Goal: Task Accomplishment & Management: Manage account settings

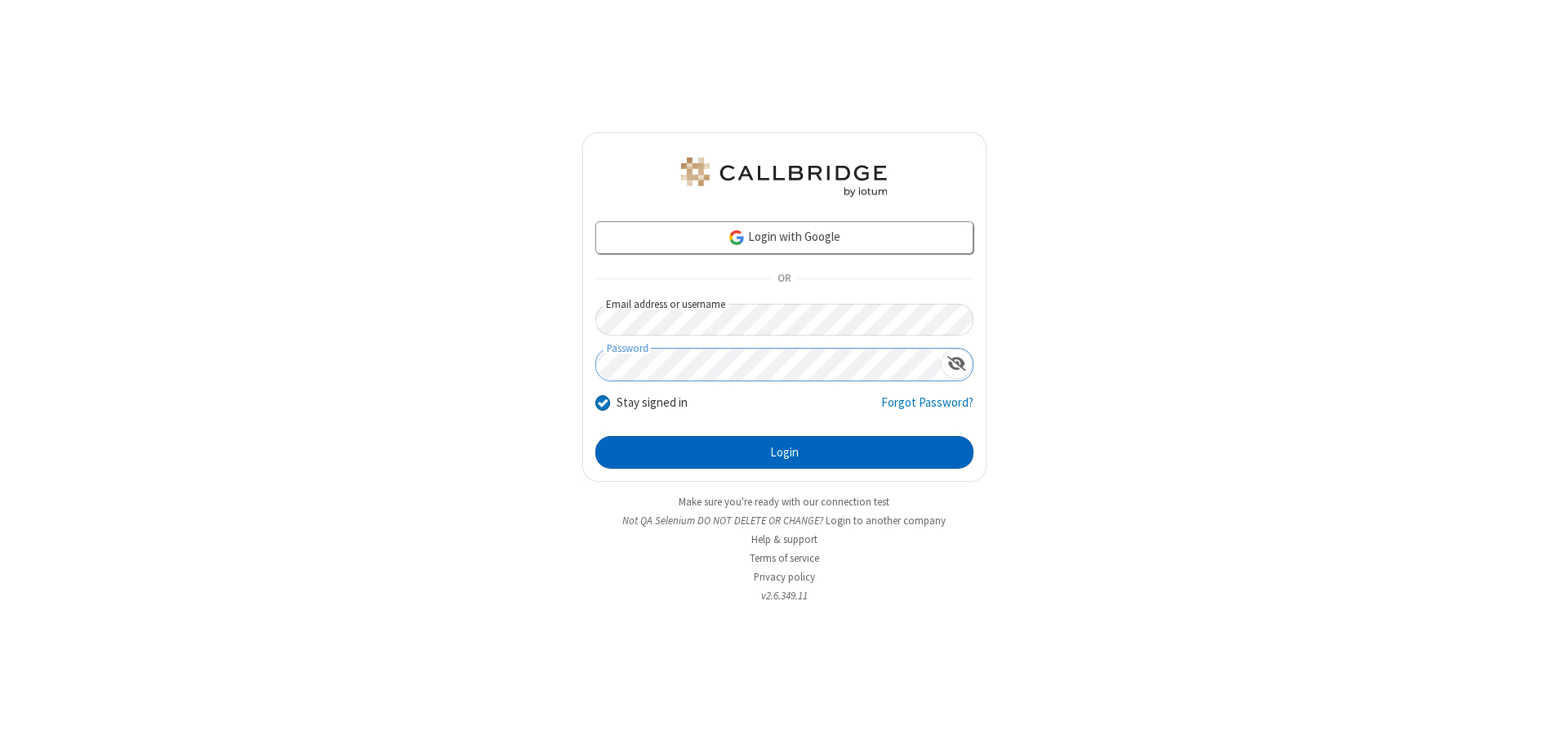
click at [784, 453] on button "Login" at bounding box center [785, 452] width 378 height 33
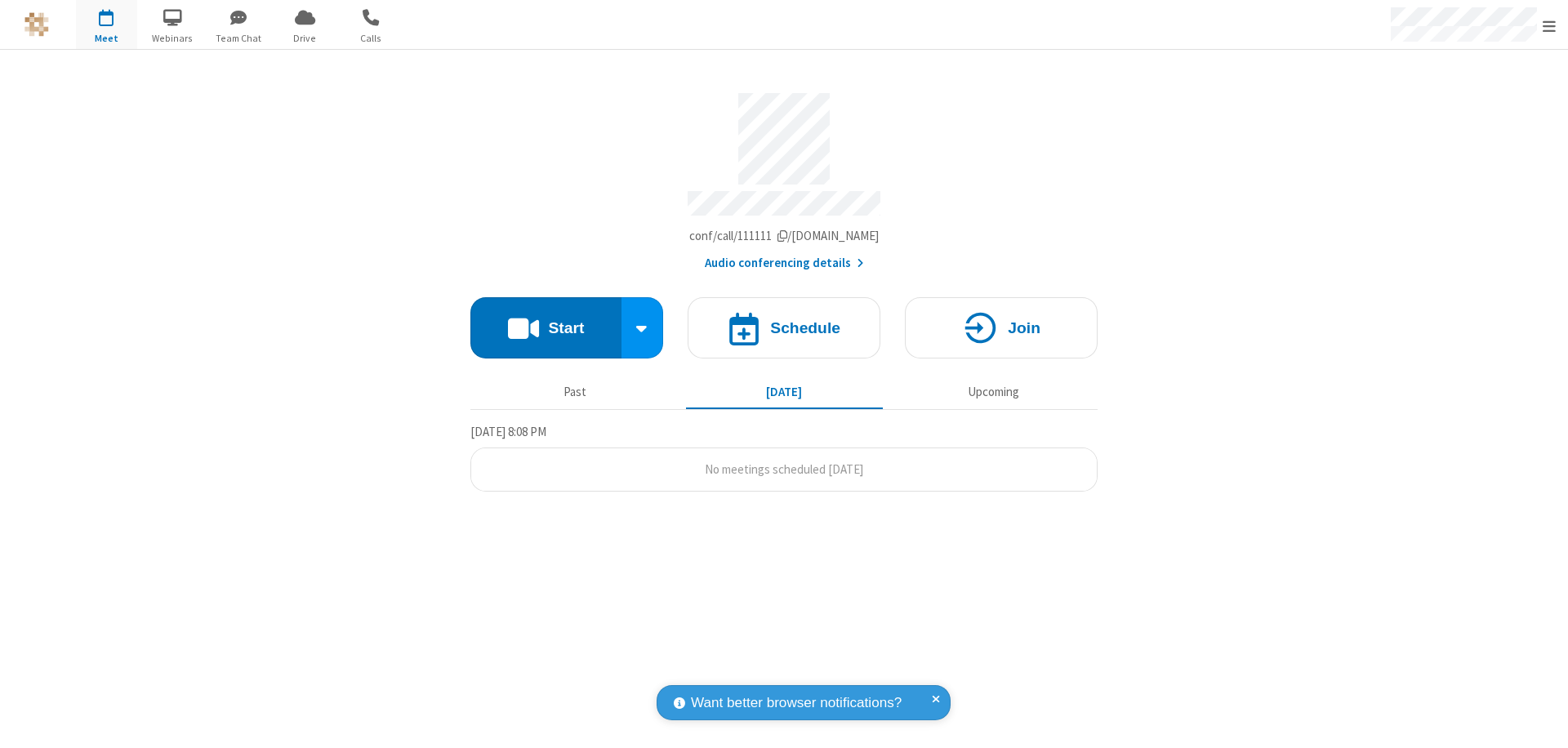
click at [1549, 25] on span "Open menu" at bounding box center [1549, 26] width 13 height 16
click at [1454, 108] on div "Settings" at bounding box center [1454, 109] width 228 height 44
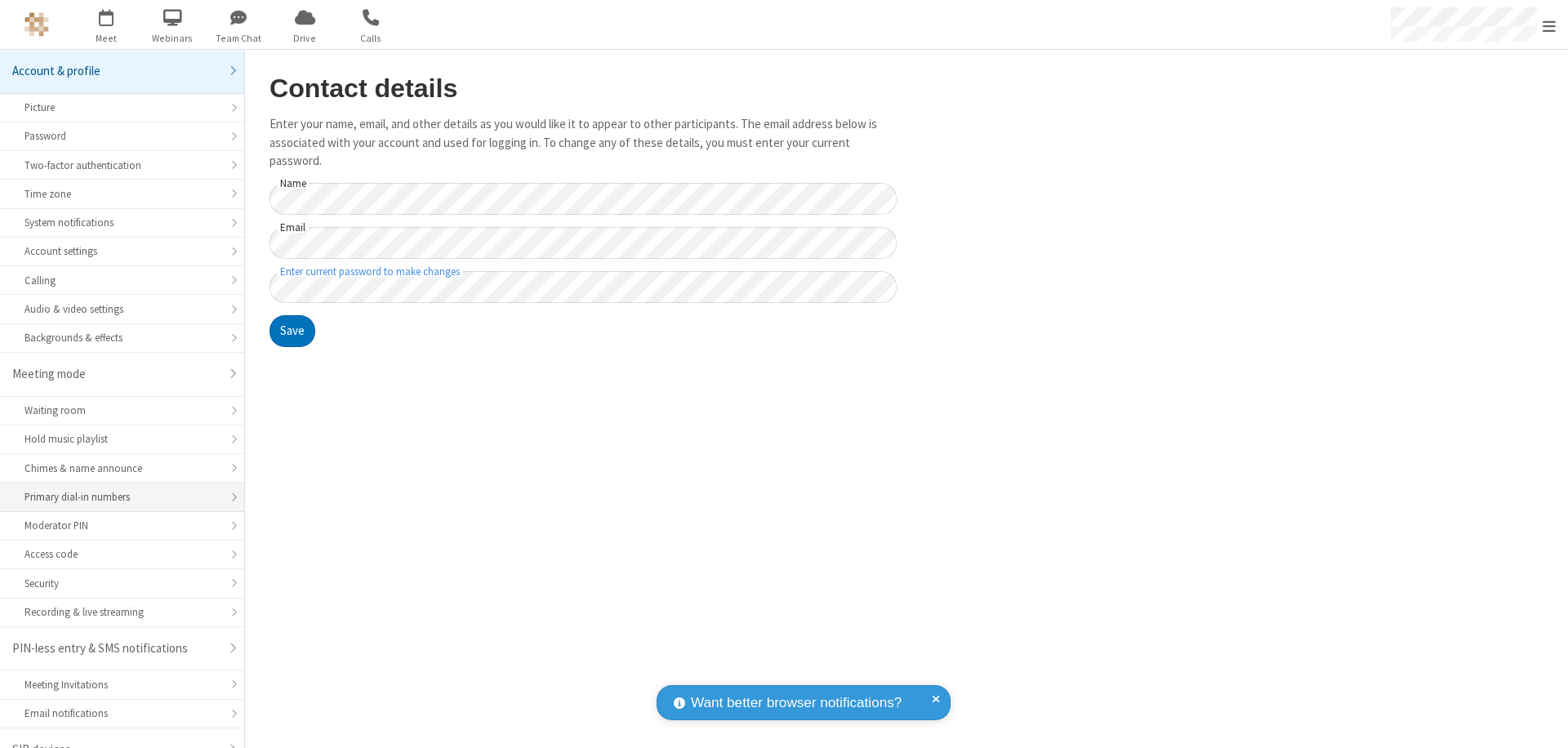
click at [116, 489] on div "Primary dial-in numbers" at bounding box center [122, 497] width 195 height 16
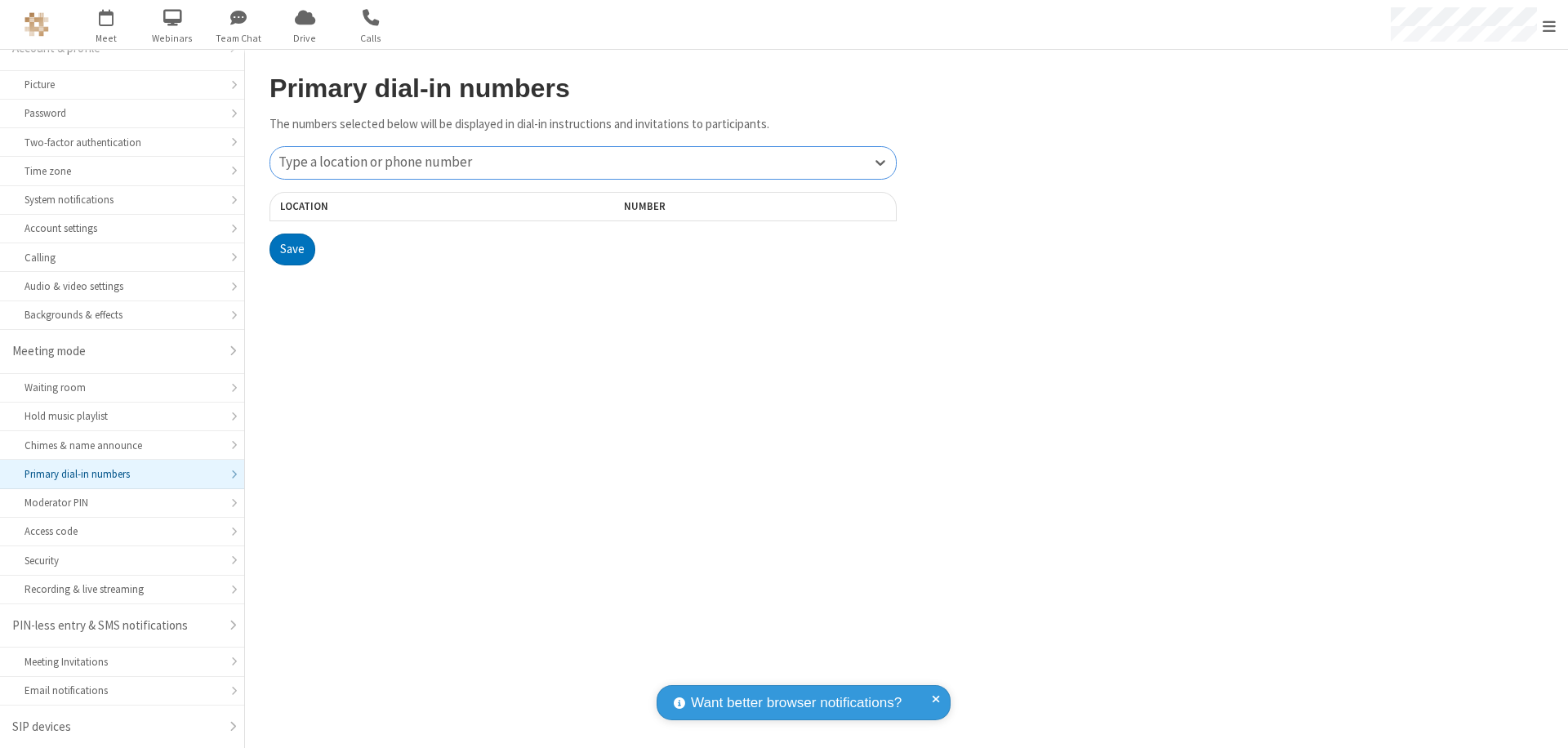
click at [583, 162] on div "Type a location or phone number" at bounding box center [583, 163] width 626 height 32
type input "[PHONE_NUMBER]"
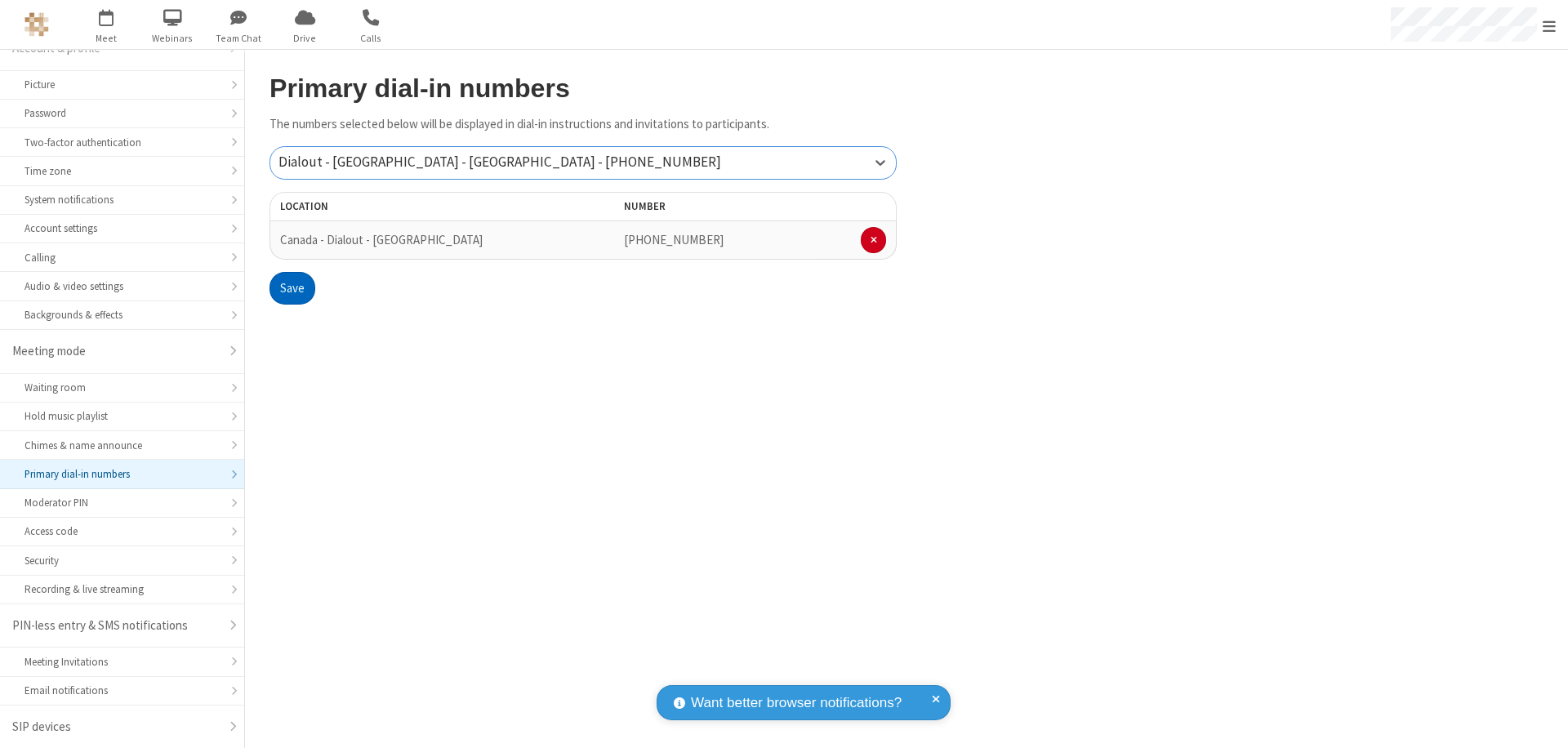
click at [292, 288] on button "Save" at bounding box center [293, 287] width 46 height 33
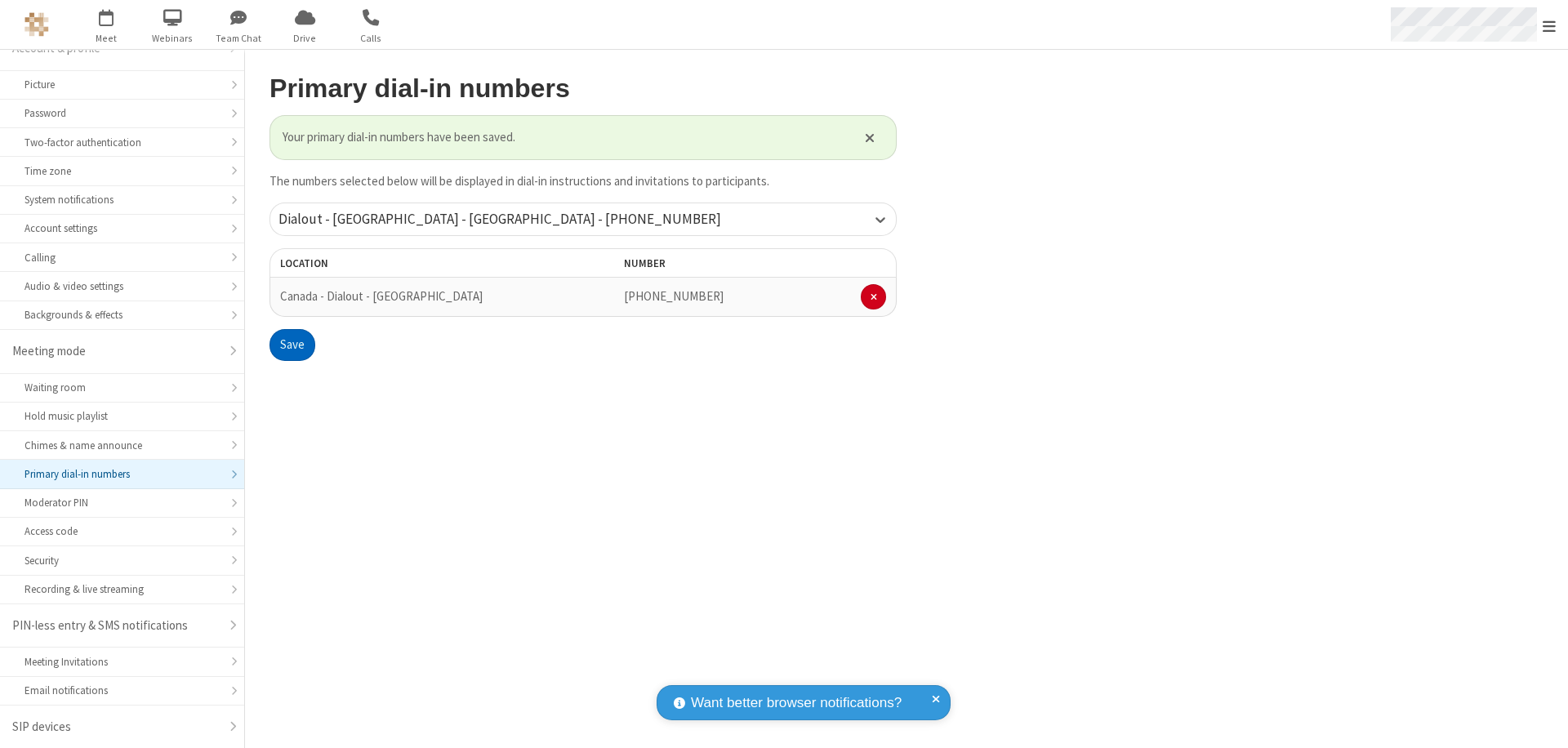
click at [1549, 25] on span "Open menu" at bounding box center [1549, 26] width 13 height 16
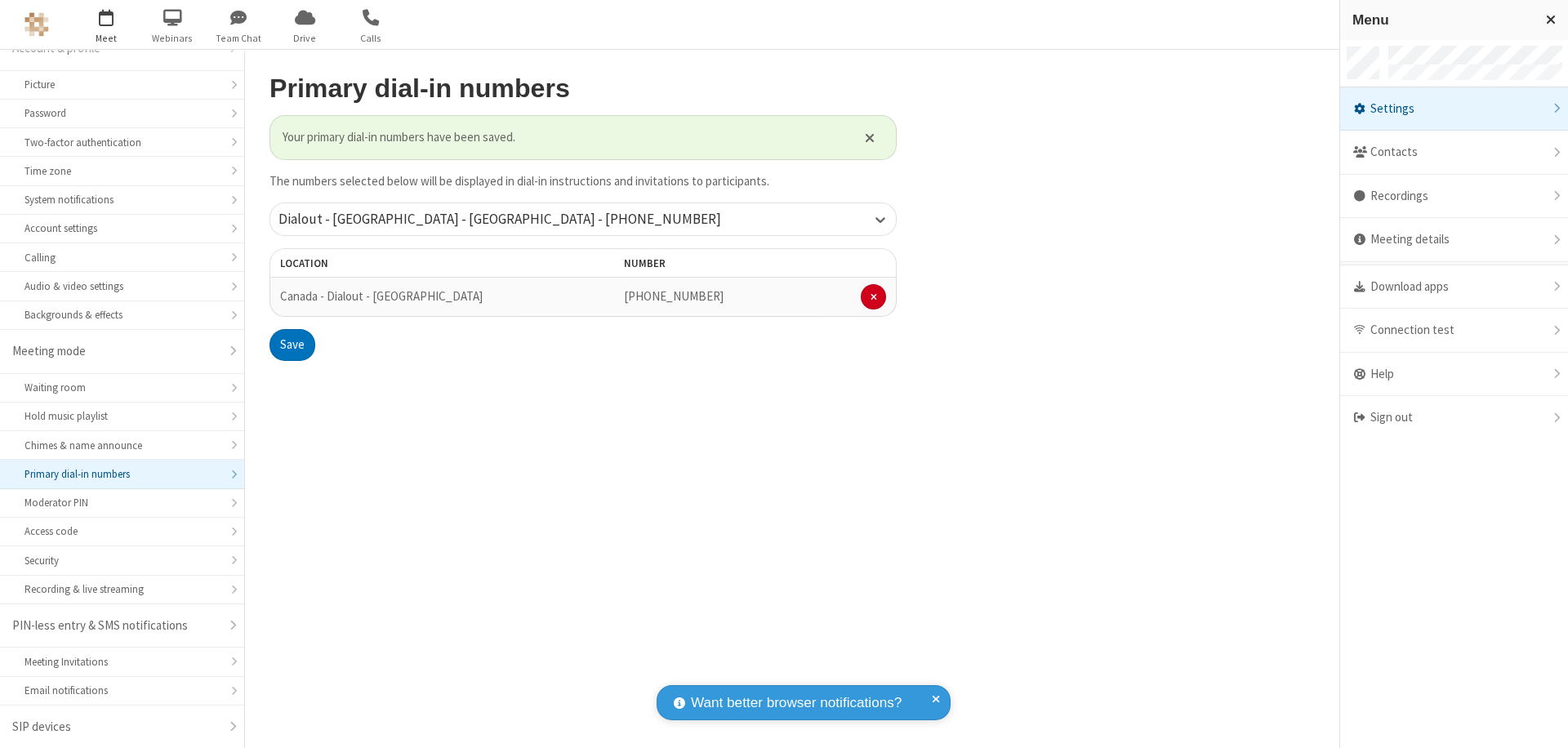
click at [106, 25] on span "button" at bounding box center [106, 17] width 62 height 28
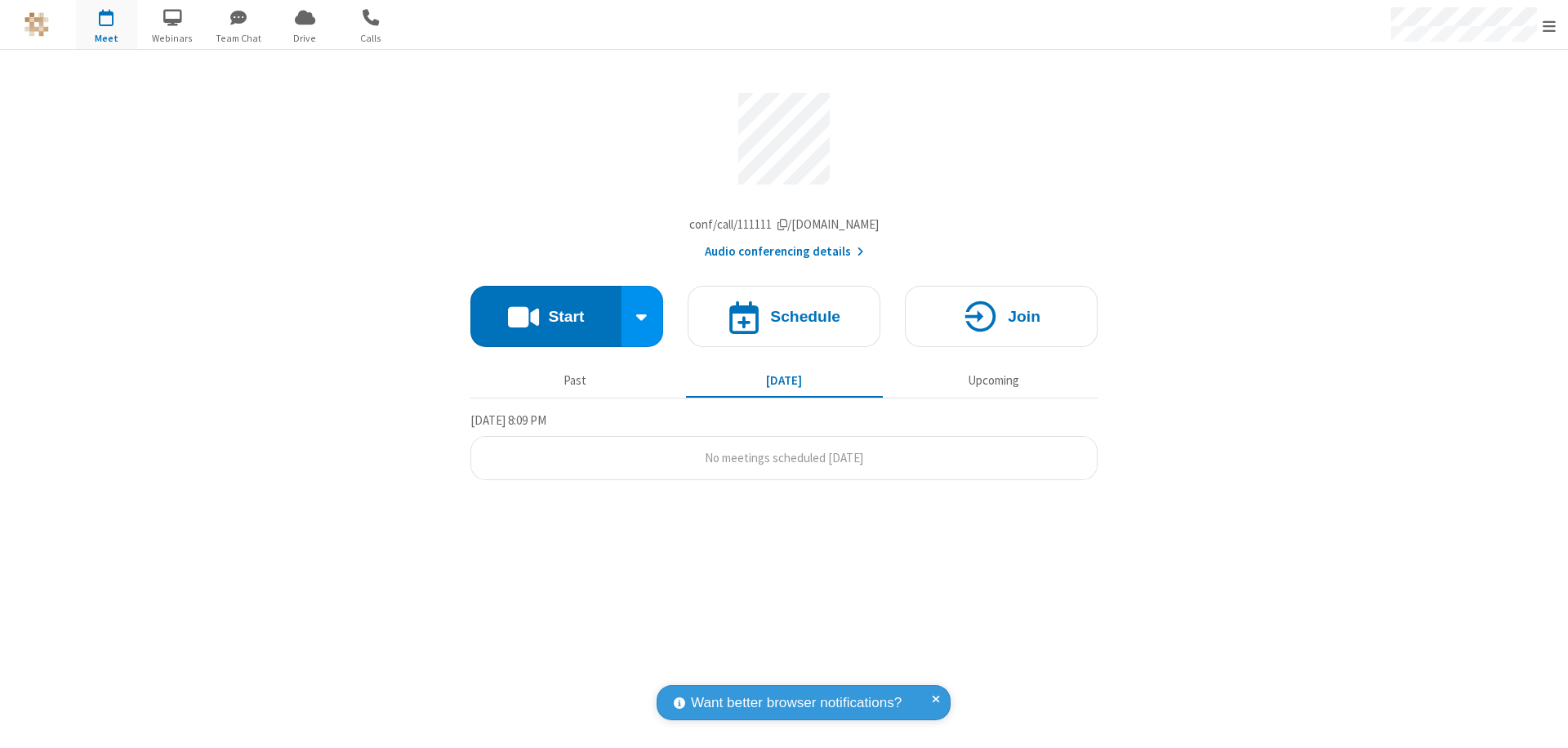
click at [783, 256] on button "Audio conferencing details" at bounding box center [785, 252] width 159 height 19
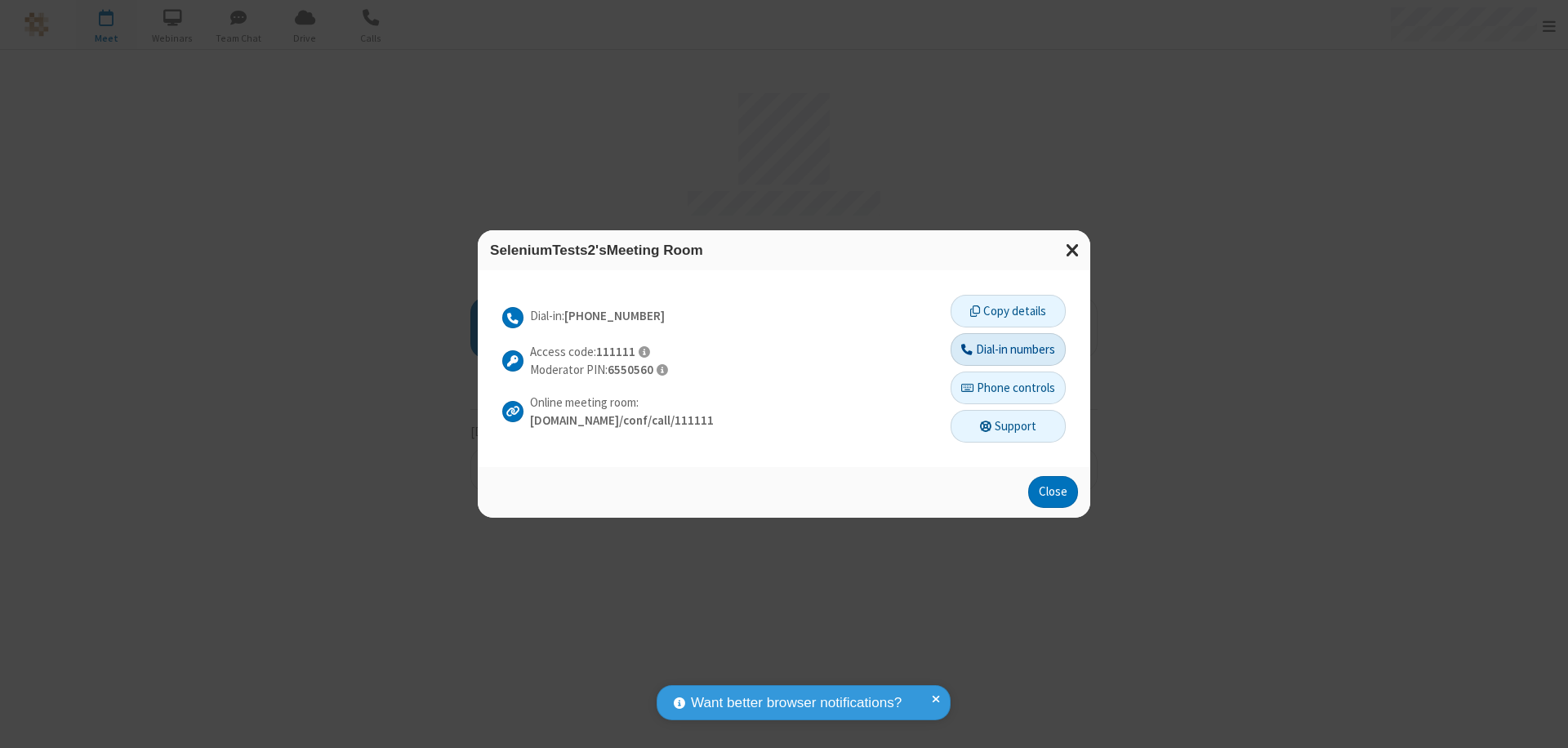
click at [1007, 349] on button "Dial-in numbers" at bounding box center [1009, 349] width 115 height 33
